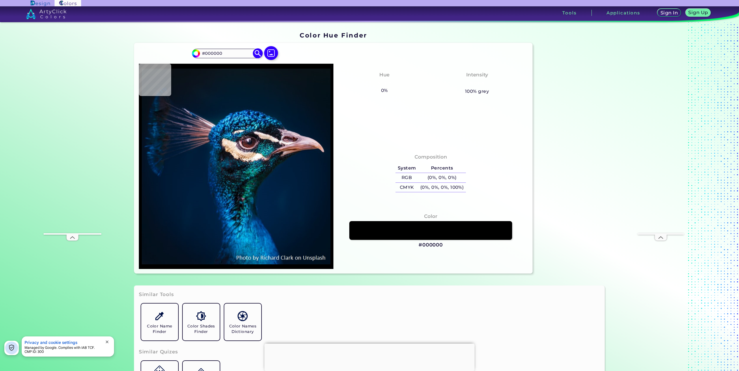
click at [200, 50] on input "#000000" at bounding box center [227, 54] width 54 height 8
click at [196, 53] on input "#000000" at bounding box center [195, 52] width 7 height 7
type input "#09111d"
type input "#09111D"
type input "#07131f"
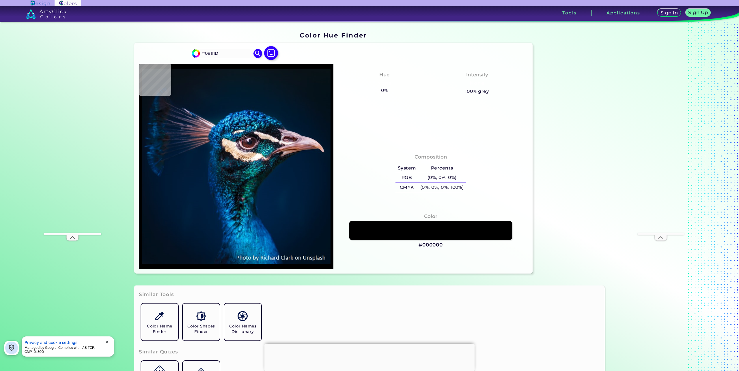
type input "#07131F"
type input "#051525"
type input "#061528"
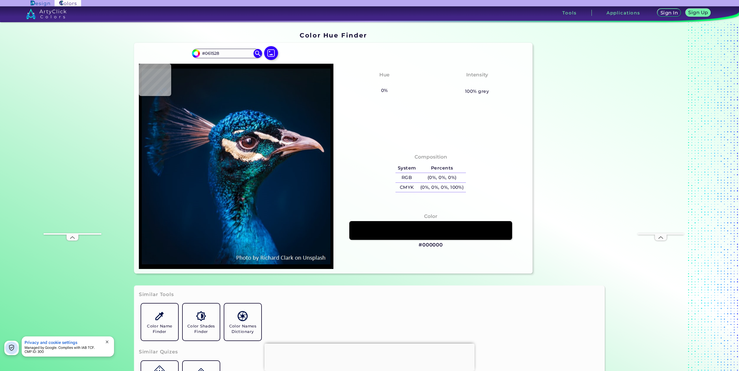
type input "#051528"
type input "#051427"
type input "#061528"
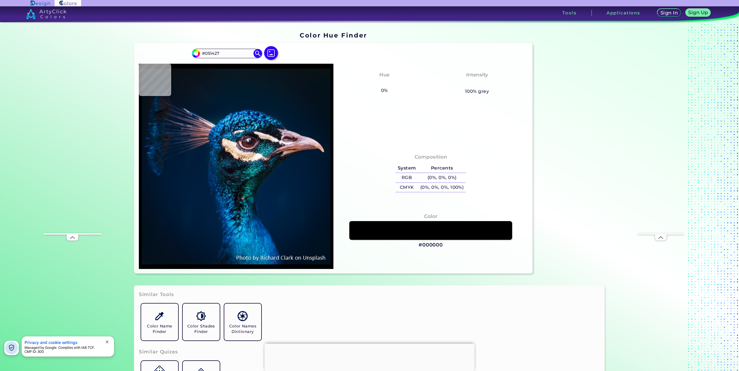
type input "#061528"
type input "#071525"
type input "#081525"
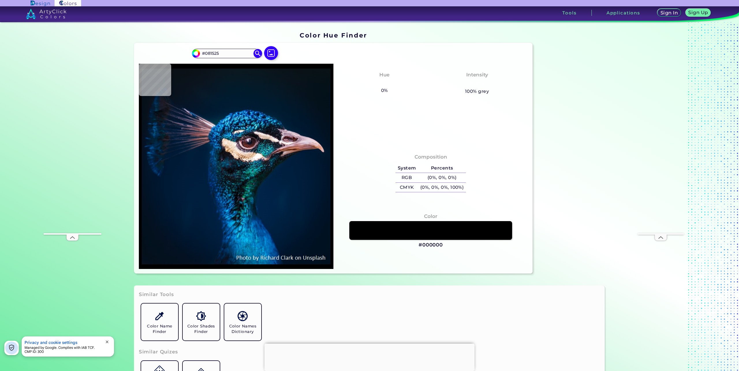
type input "#071424"
type input "#0a1420"
type input "#0A1420"
type input "#08151e"
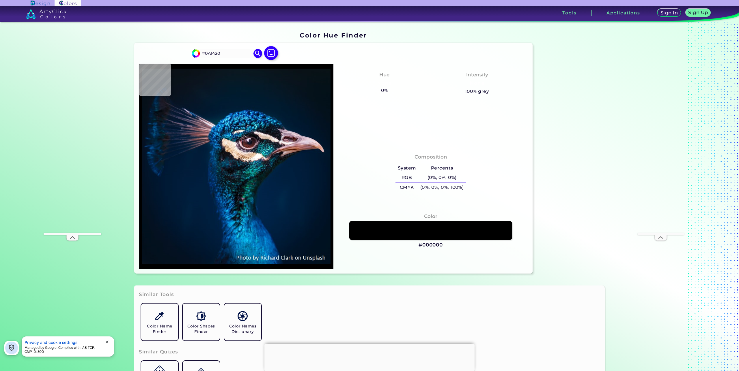
type input "#08151E"
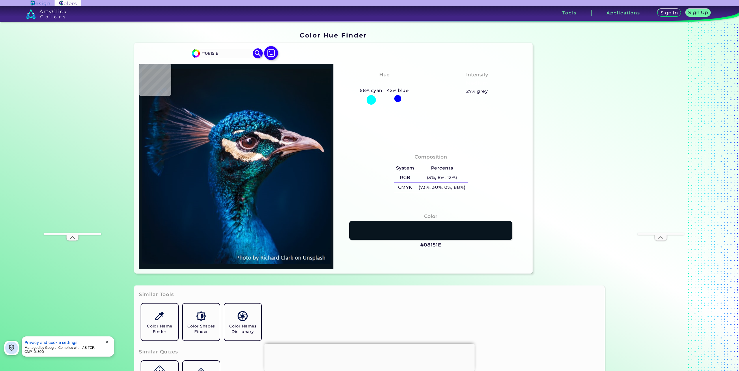
type input "#0b141d"
type input "#0B141D"
type input "#0b141b"
type input "#0B141B"
type input "#0b121a"
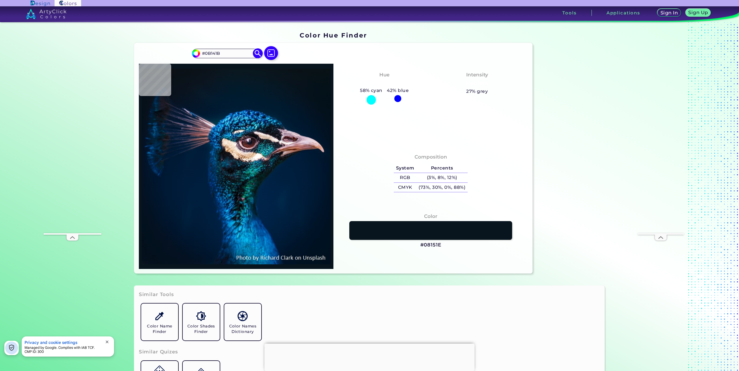
type input "#0B121A"
type input "#0b141d"
type input "#0B141D"
type input "#091720"
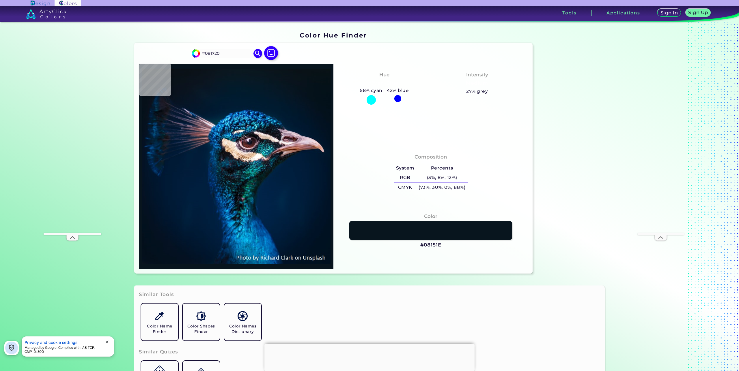
type input "#081923"
type input "#06141d"
type input "#06141D"
type input "#041119"
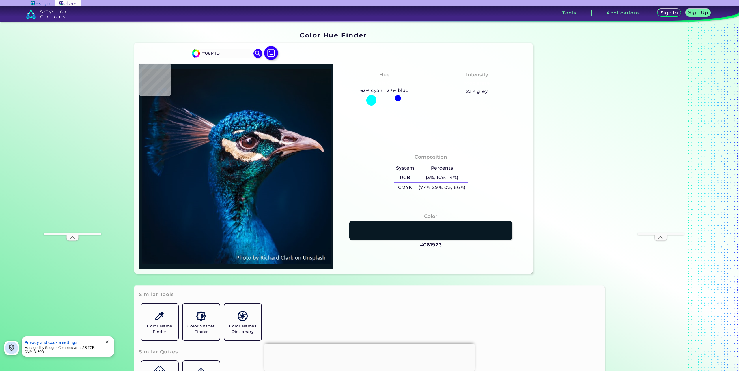
type input "#041119"
